Goal: Book appointment/travel/reservation

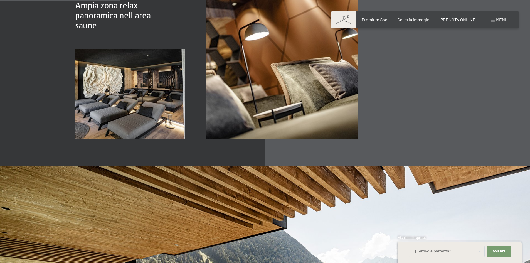
scroll to position [946, 0]
click at [463, 249] on input "text" at bounding box center [447, 251] width 76 height 11
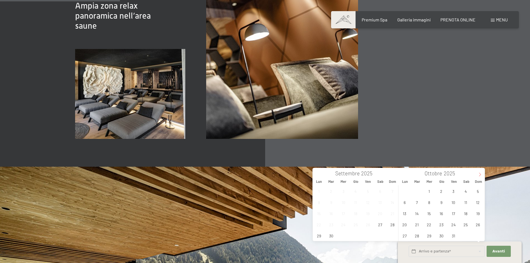
click at [481, 177] on span at bounding box center [480, 172] width 9 height 9
click at [481, 177] on icon at bounding box center [480, 175] width 4 height 4
type input "2026"
click at [481, 177] on icon at bounding box center [480, 175] width 4 height 4
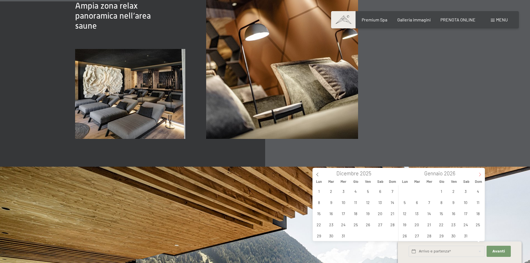
type input "2026"
click at [455, 205] on span "6" at bounding box center [453, 202] width 11 height 11
click at [477, 205] on span "8" at bounding box center [478, 202] width 11 height 11
type input "[DATE] - [DATE]"
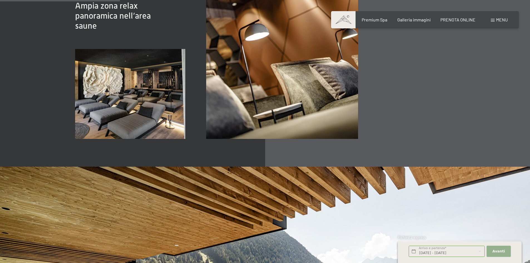
scroll to position [0, 0]
click at [499, 251] on span "Avanti" at bounding box center [499, 251] width 13 height 5
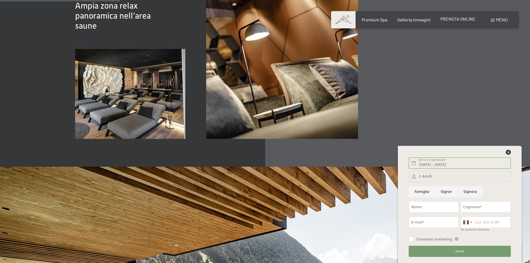
click at [463, 23] on div "Premium Spa Galleria immagini PRENOTA ONLINE" at bounding box center [414, 20] width 143 height 6
click at [457, 19] on span "PRENOTA ONLINE" at bounding box center [458, 18] width 35 height 5
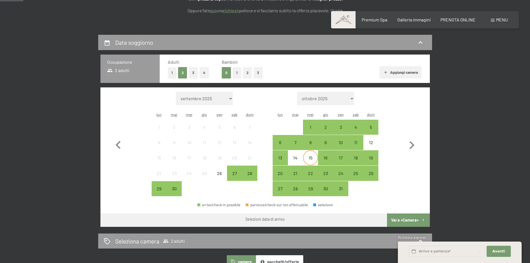
scroll to position [111, 0]
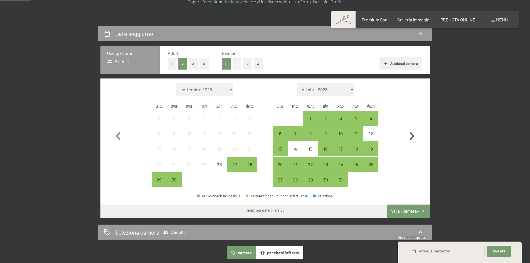
click at [412, 136] on icon "button" at bounding box center [412, 136] width 16 height 16
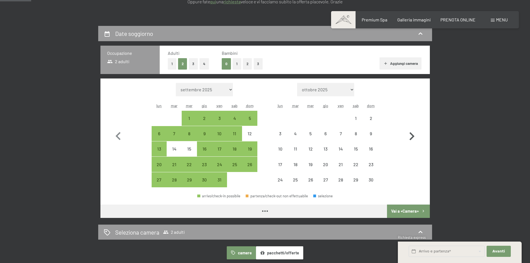
click at [412, 136] on icon "button" at bounding box center [412, 136] width 16 height 16
select select "2025-11-01"
select select "2025-12-01"
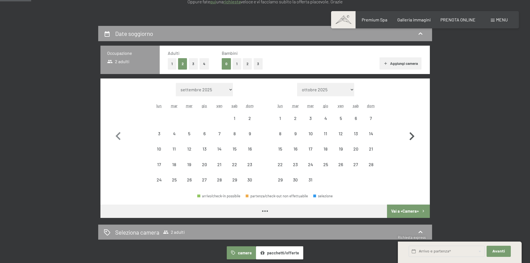
click at [412, 136] on icon "button" at bounding box center [412, 136] width 16 height 16
select select "2025-12-01"
select select "2026-01-01"
select select "2025-12-01"
select select "2026-01-01"
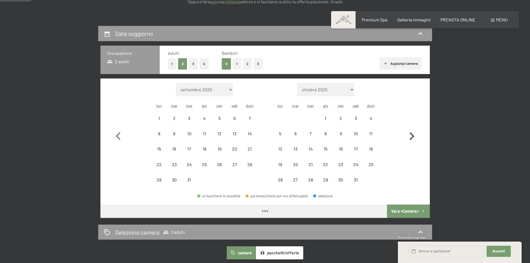
select select "2025-12-01"
select select "2026-01-01"
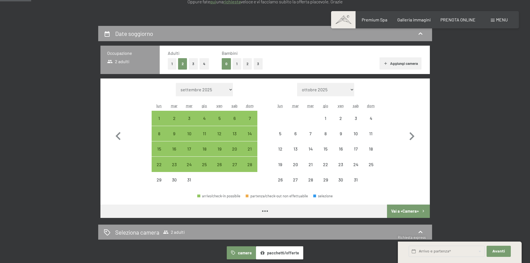
select select "2025-12-01"
select select "2026-01-01"
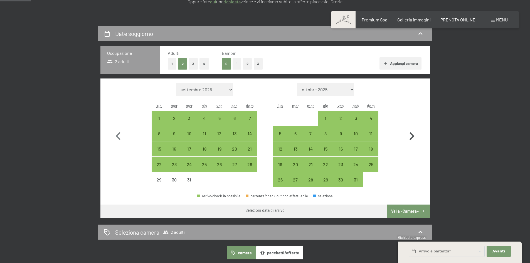
click at [414, 134] on icon "button" at bounding box center [412, 136] width 16 height 16
select select "2026-01-01"
select select "2026-02-01"
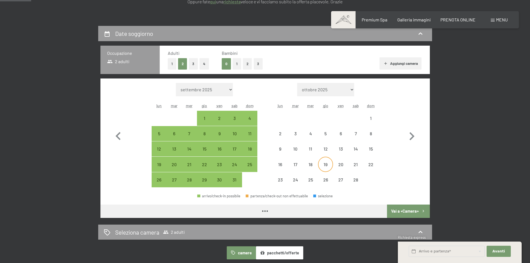
select select "2026-01-01"
select select "2026-02-01"
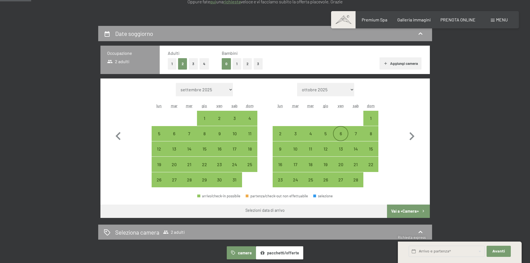
click at [340, 129] on div "6" at bounding box center [341, 134] width 14 height 14
select select "2026-01-01"
select select "2026-02-01"
